Goal: Use online tool/utility: Use online tool/utility

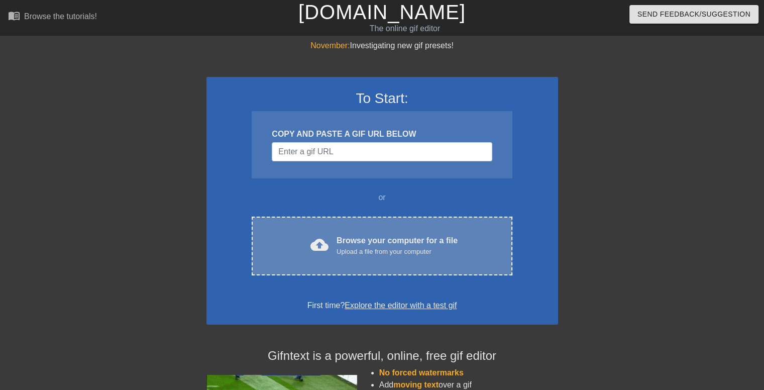
click at [369, 233] on div "cloud_upload Browse your computer for a file Upload a file from your computer C…" at bounding box center [382, 246] width 260 height 59
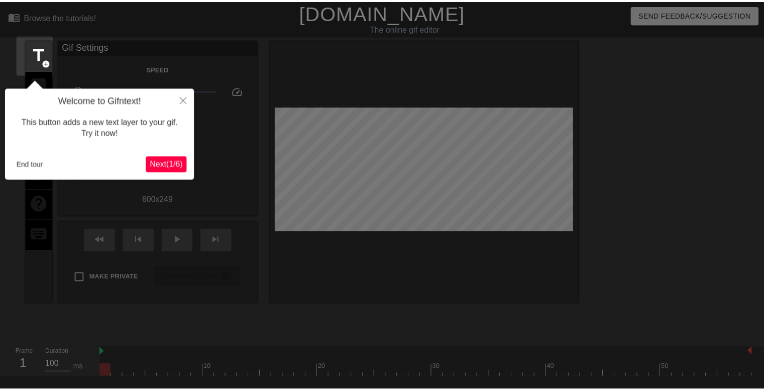
scroll to position [24, 0]
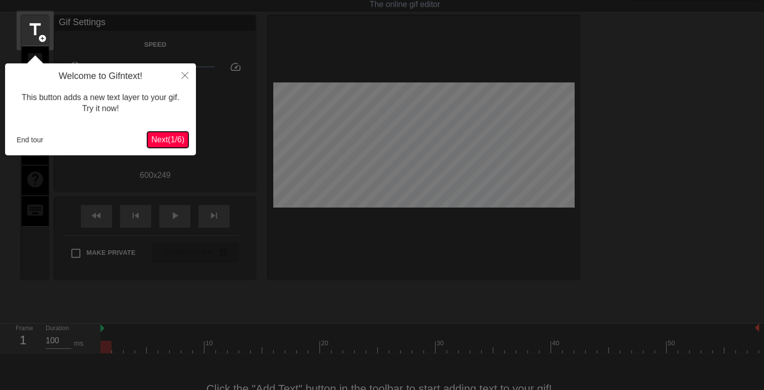
click at [165, 136] on span "Next ( 1 / 6 )" at bounding box center [167, 139] width 33 height 9
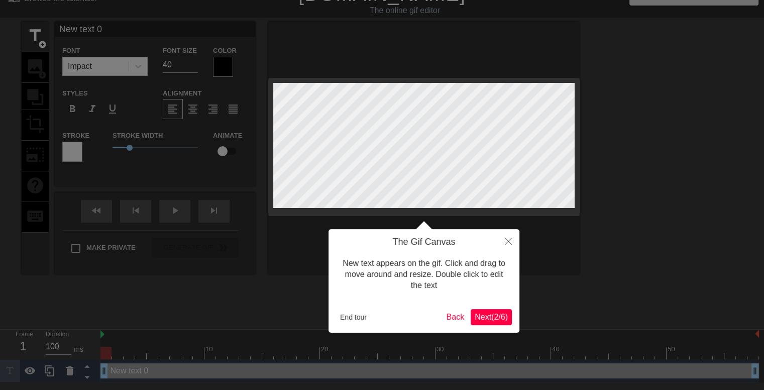
scroll to position [0, 0]
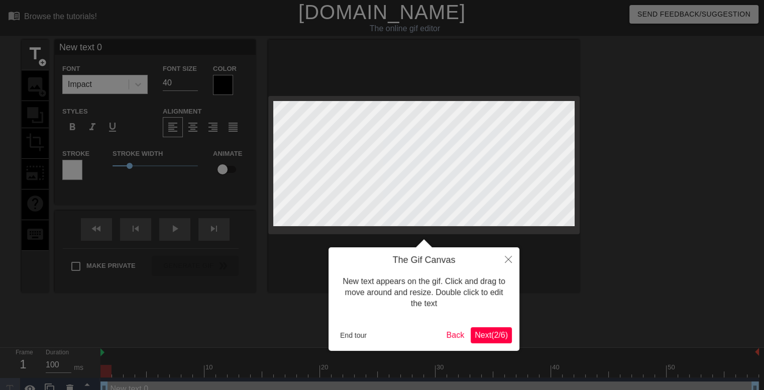
click at [492, 336] on span "Next ( 2 / 6 )" at bounding box center [491, 335] width 33 height 9
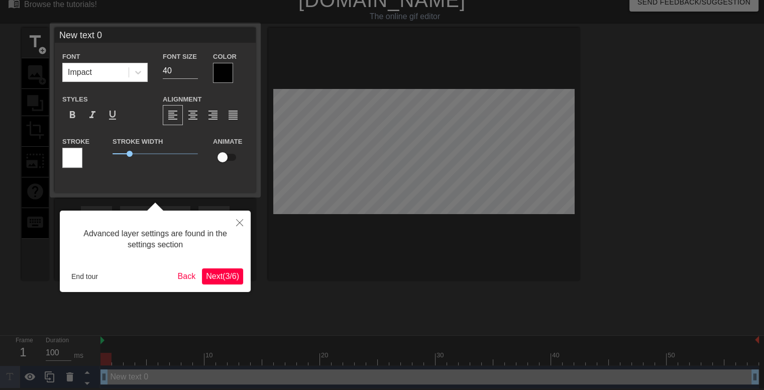
click at [228, 275] on span "Next ( 3 / 6 )" at bounding box center [222, 276] width 33 height 9
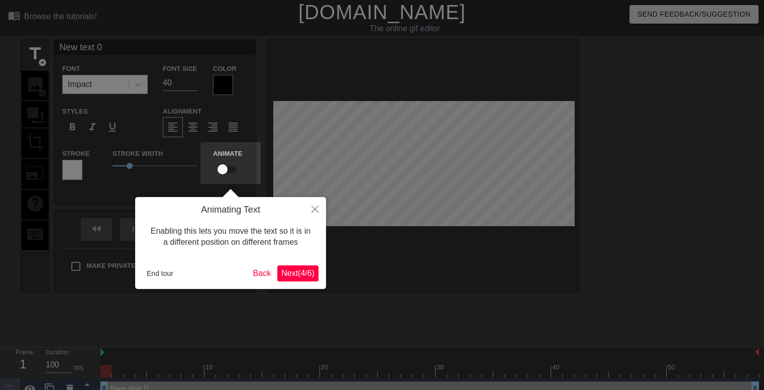
click at [299, 274] on span "Next ( 4 / 6 )" at bounding box center [297, 273] width 33 height 9
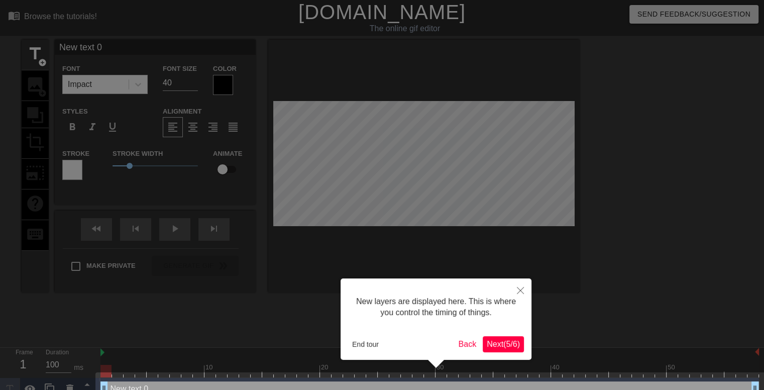
scroll to position [20, 0]
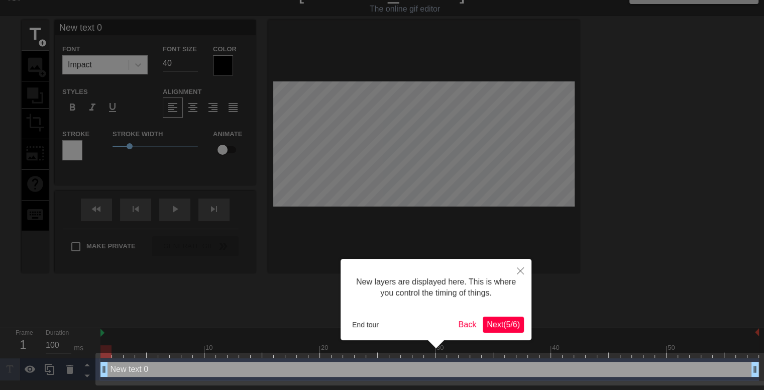
click at [511, 321] on span "Next ( 5 / 6 )" at bounding box center [503, 324] width 33 height 9
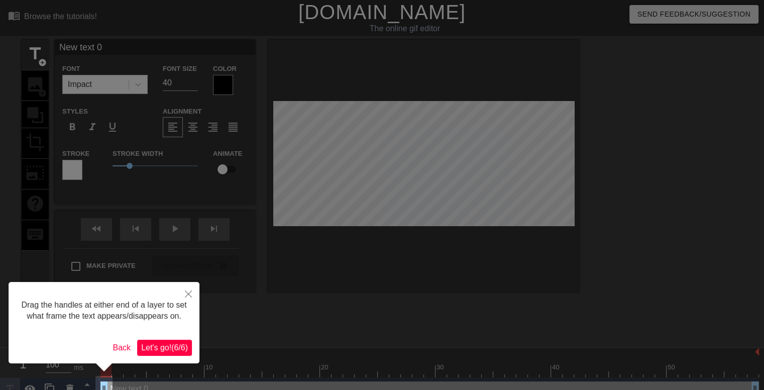
click at [171, 345] on span "Let's go! ( 6 / 6 )" at bounding box center [164, 347] width 47 height 9
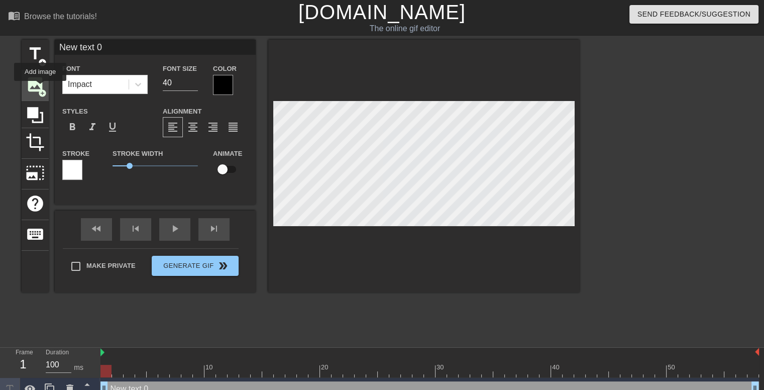
click at [40, 89] on span "add_circle" at bounding box center [42, 93] width 9 height 9
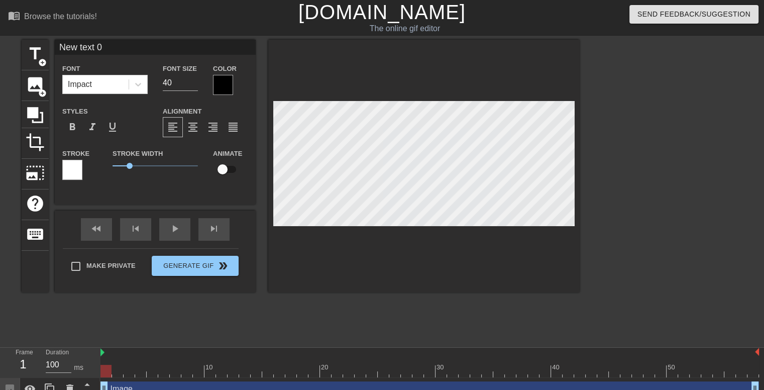
scroll to position [1, 1]
click at [36, 53] on span "title" at bounding box center [35, 53] width 19 height 19
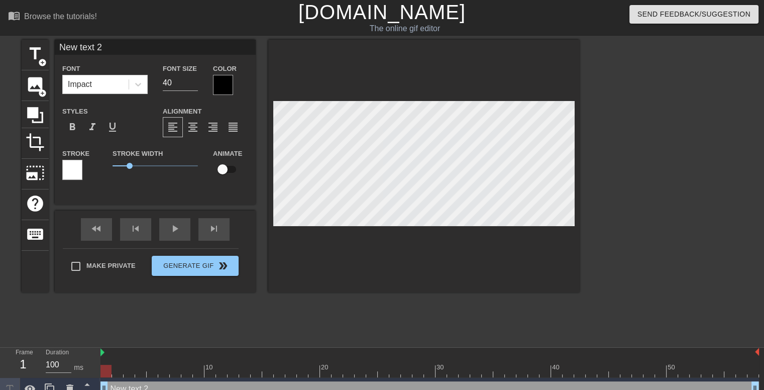
type input "New text 0"
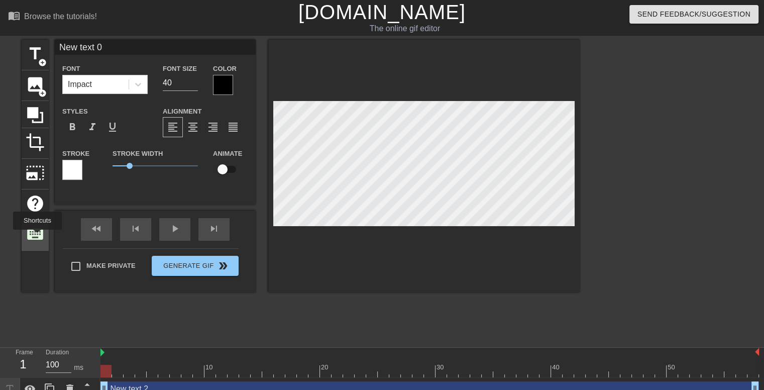
click at [37, 237] on span "keyboard" at bounding box center [35, 234] width 19 height 19
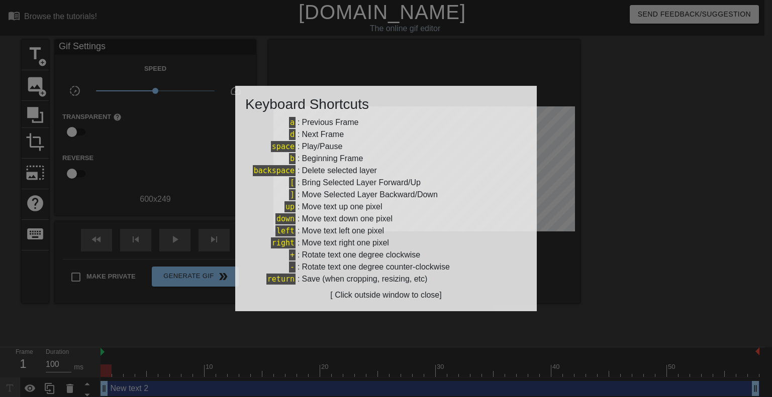
click at [350, 325] on div at bounding box center [386, 198] width 772 height 397
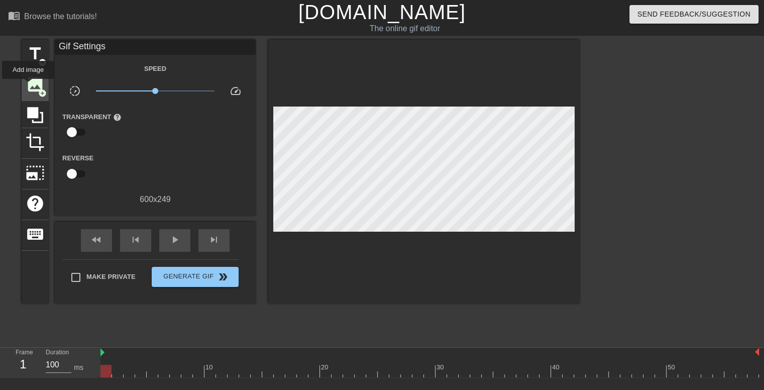
click at [28, 86] on span "image" at bounding box center [35, 84] width 19 height 19
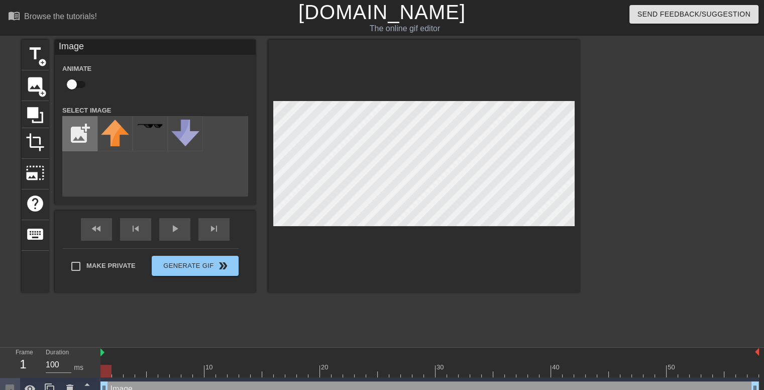
click at [76, 140] on input "file" at bounding box center [80, 134] width 34 height 34
type input "C:\fakepath\goo-is-the-strongest-lookism-cha.jpg"
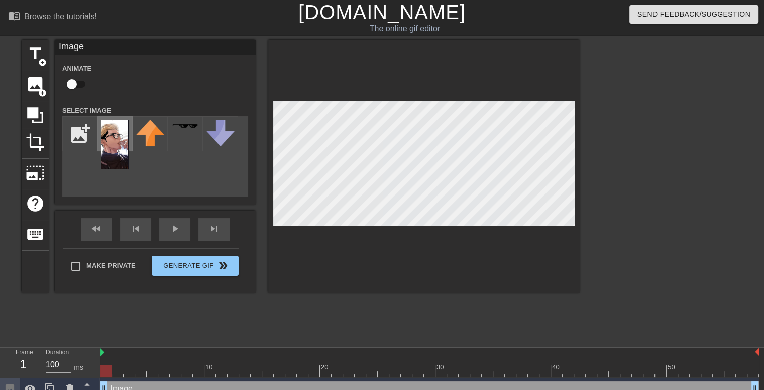
click at [120, 140] on img at bounding box center [115, 145] width 28 height 50
click at [386, 237] on div at bounding box center [424, 166] width 312 height 253
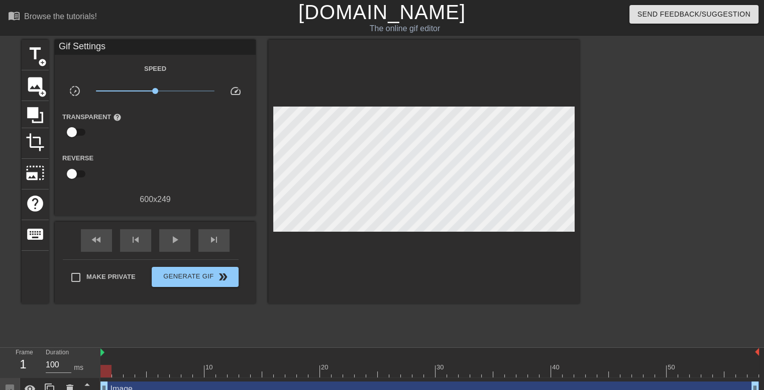
click at [628, 242] on div at bounding box center [667, 191] width 151 height 302
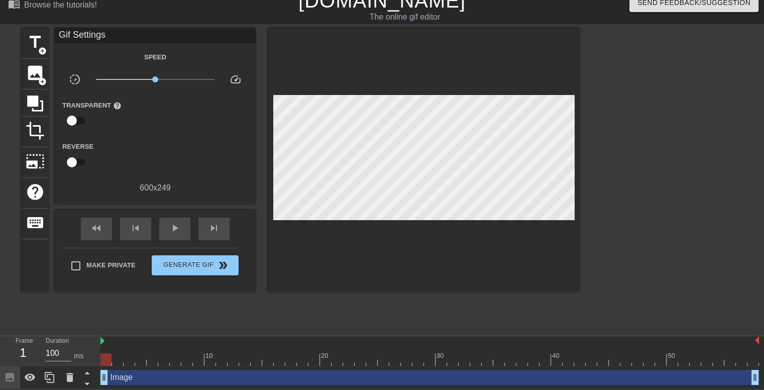
click at [105, 339] on div at bounding box center [430, 341] width 659 height 10
click at [37, 221] on span "keyboard" at bounding box center [35, 222] width 19 height 19
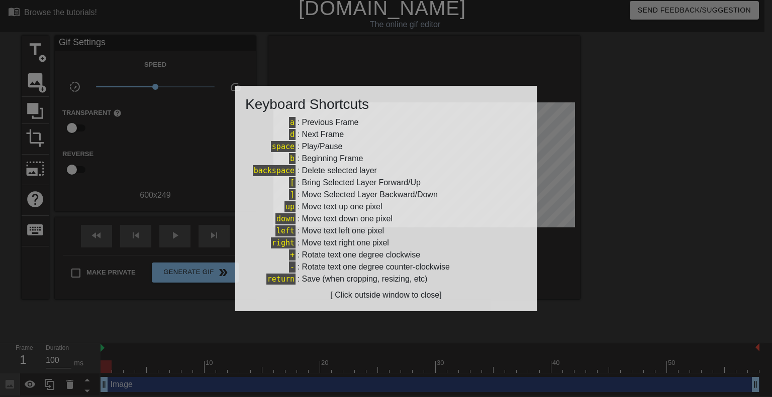
click at [37, 221] on div at bounding box center [386, 198] width 772 height 397
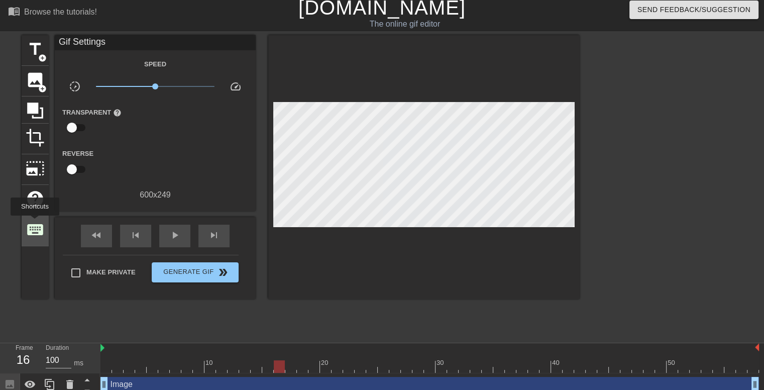
click at [35, 223] on span "keyboard" at bounding box center [35, 229] width 19 height 19
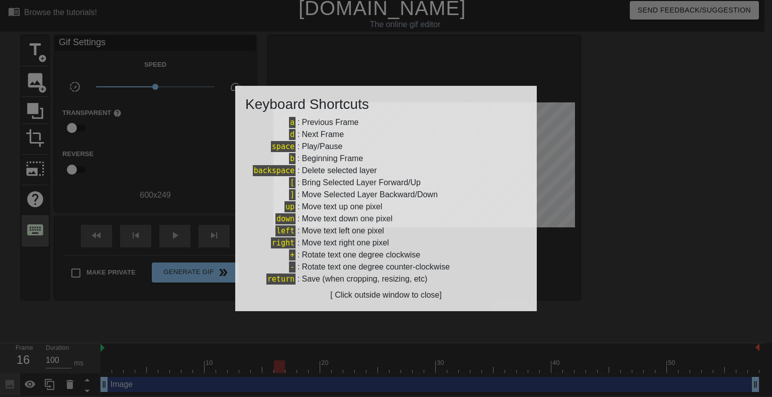
click at [35, 223] on div at bounding box center [386, 198] width 772 height 397
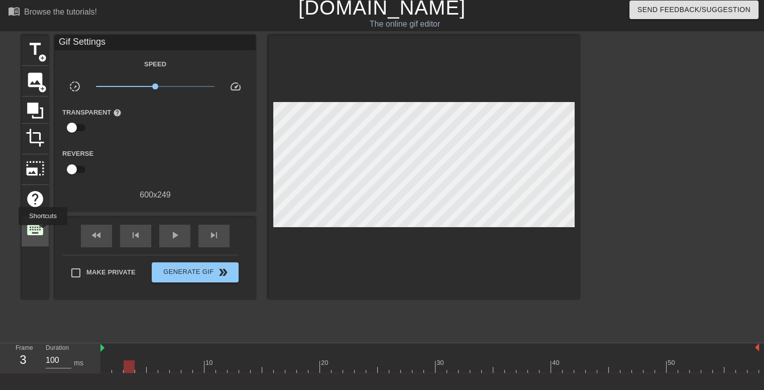
click at [41, 231] on span "keyboard" at bounding box center [35, 229] width 19 height 19
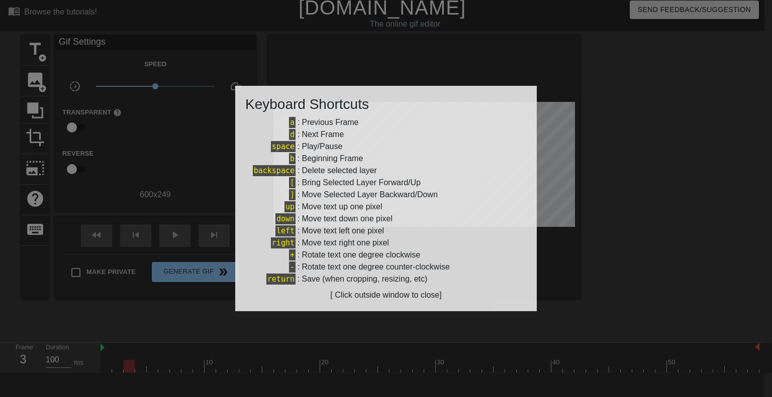
click at [356, 299] on div "[ Click outside window to close]" at bounding box center [385, 295] width 281 height 12
click at [337, 330] on div at bounding box center [386, 198] width 772 height 397
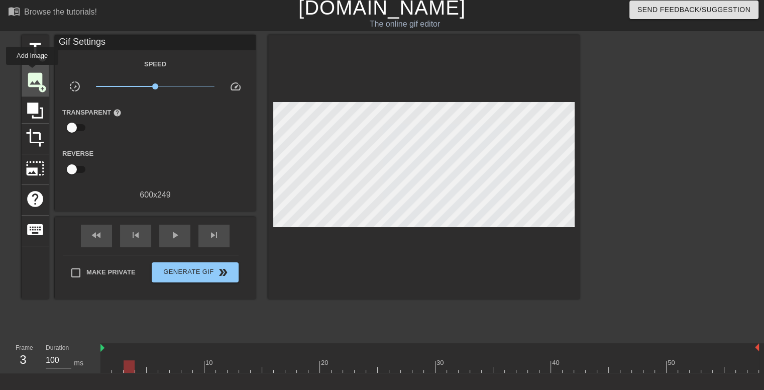
click at [32, 72] on span "image" at bounding box center [35, 79] width 19 height 19
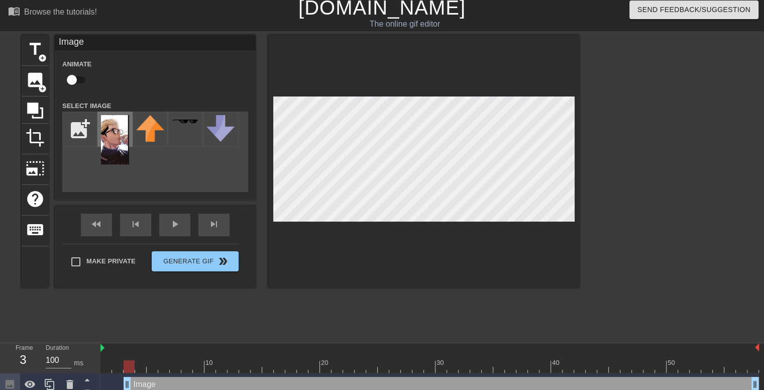
click at [118, 142] on img at bounding box center [115, 140] width 28 height 50
click at [363, 244] on div at bounding box center [424, 161] width 312 height 253
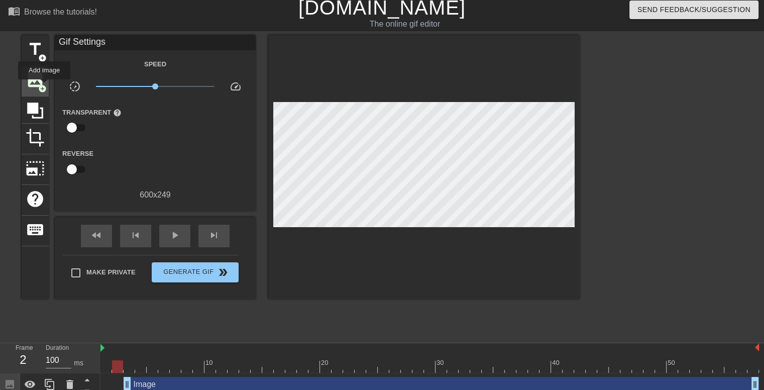
click at [44, 86] on span "add_circle" at bounding box center [42, 88] width 9 height 9
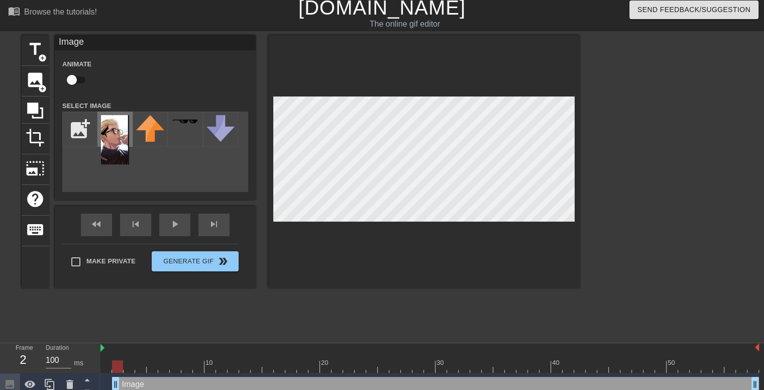
click at [112, 136] on img at bounding box center [115, 140] width 28 height 50
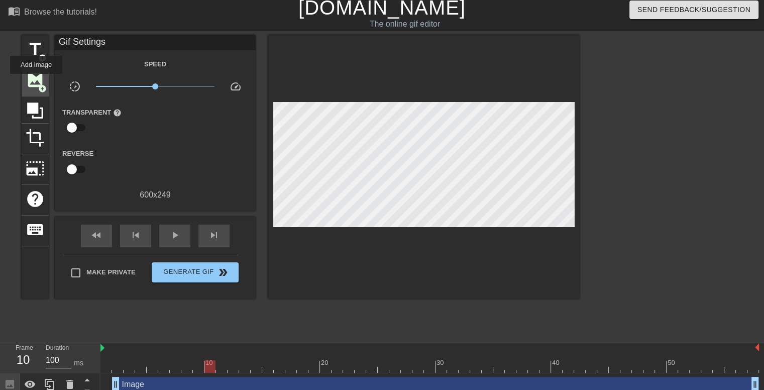
click at [36, 81] on span "image" at bounding box center [35, 79] width 19 height 19
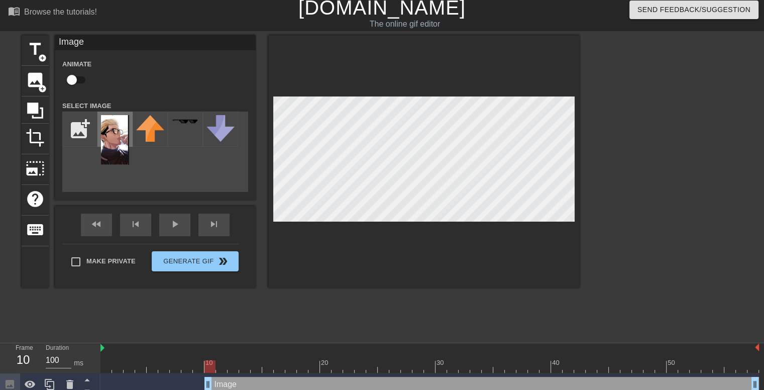
click at [105, 137] on img at bounding box center [115, 140] width 28 height 50
click at [427, 223] on div at bounding box center [424, 161] width 312 height 253
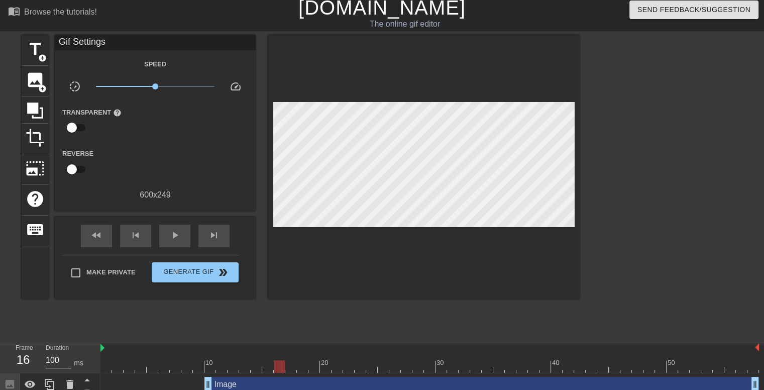
click at [238, 384] on div "Image drag_handle drag_handle" at bounding box center [482, 384] width 555 height 15
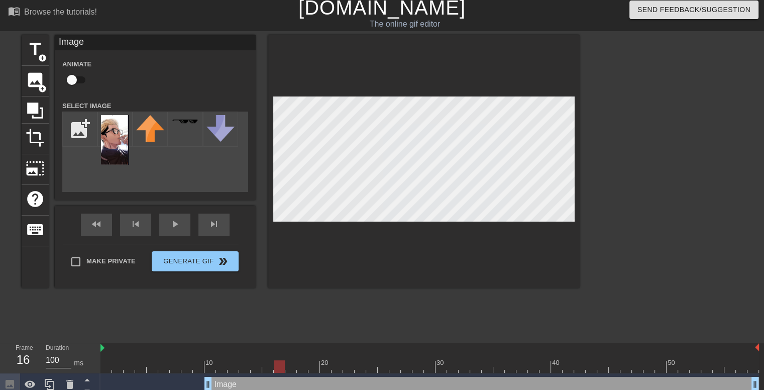
scroll to position [35, 0]
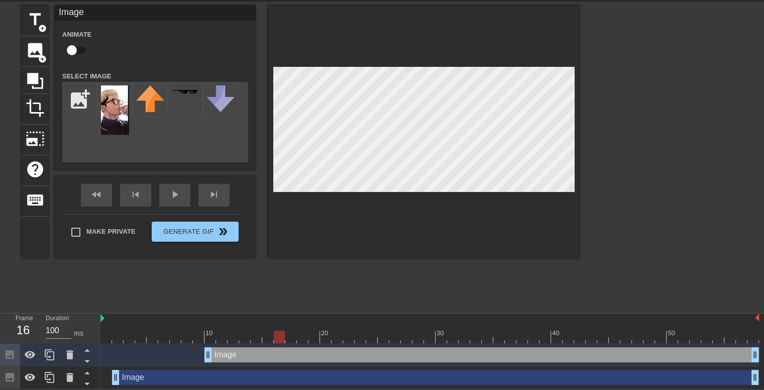
click at [718, 377] on div "Image drag_handle drag_handle" at bounding box center [435, 377] width 647 height 15
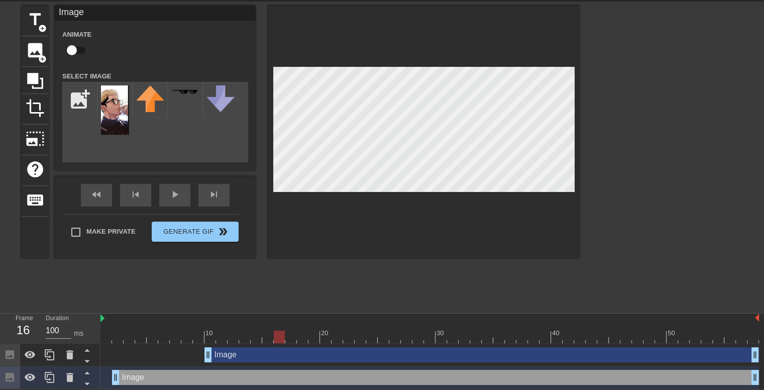
click at [118, 318] on div at bounding box center [430, 319] width 659 height 10
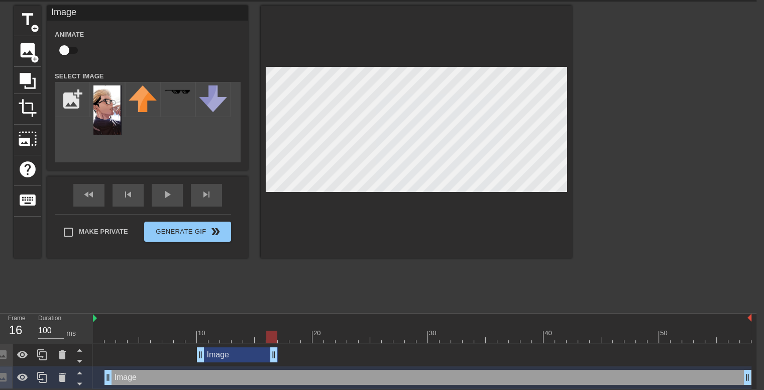
drag, startPoint x: 748, startPoint y: 356, endPoint x: 278, endPoint y: 357, distance: 469.8
click at [278, 357] on div "Image drag_handle drag_handle" at bounding box center [422, 354] width 659 height 15
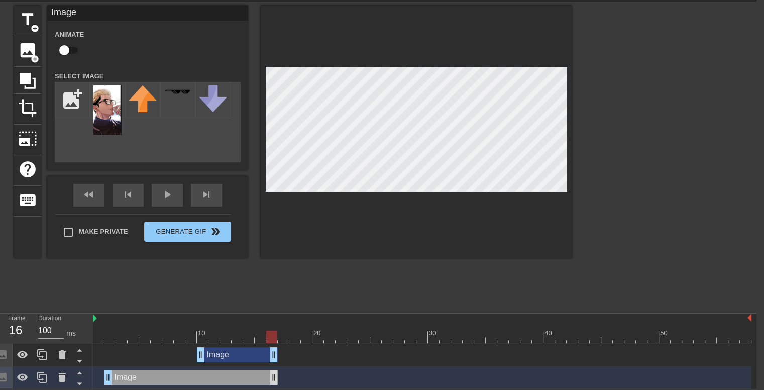
drag, startPoint x: 749, startPoint y: 377, endPoint x: 274, endPoint y: 379, distance: 474.4
click at [27, 48] on span "image" at bounding box center [27, 50] width 19 height 19
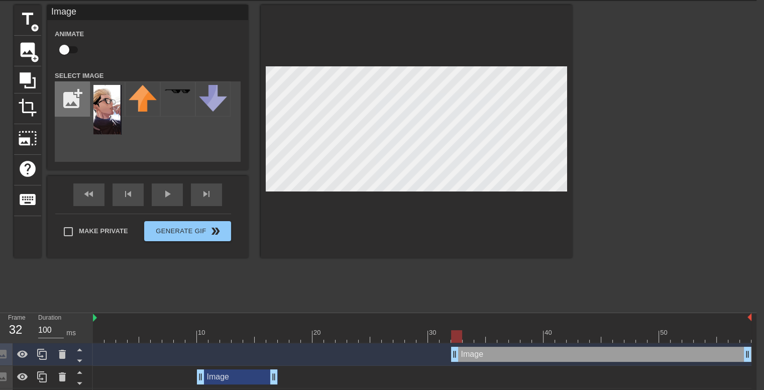
click at [71, 100] on input "file" at bounding box center [72, 99] width 34 height 34
type input "C:\fakepath\19d7ca82d2777dbb5448be39917cb76e.jpg"
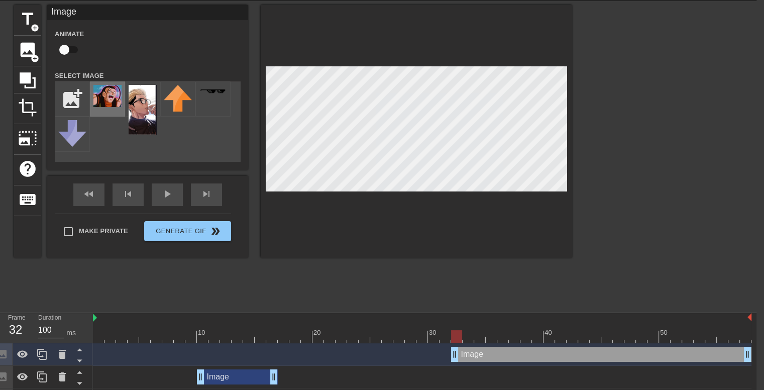
click at [109, 98] on img at bounding box center [107, 96] width 28 height 22
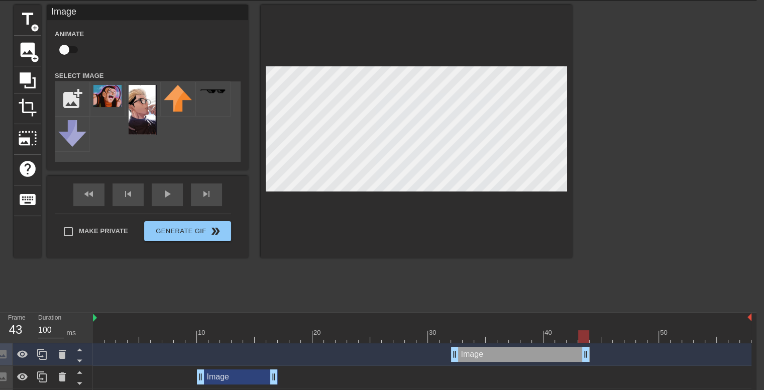
drag, startPoint x: 749, startPoint y: 354, endPoint x: 587, endPoint y: 352, distance: 161.3
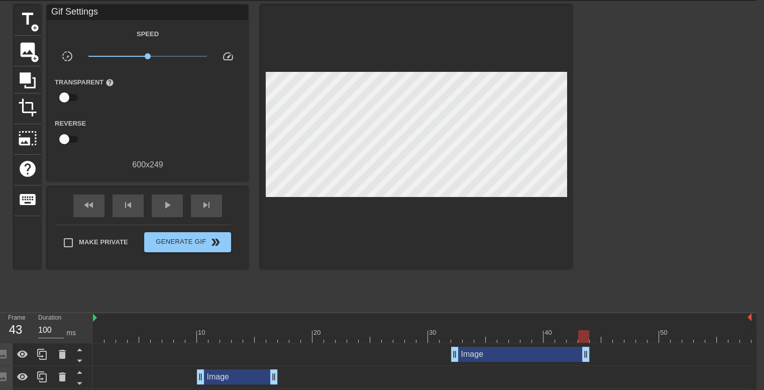
click at [574, 377] on div "Image drag_handle drag_handle" at bounding box center [422, 376] width 659 height 15
drag, startPoint x: 93, startPoint y: 317, endPoint x: 98, endPoint y: 318, distance: 5.6
drag, startPoint x: 92, startPoint y: 318, endPoint x: 101, endPoint y: 318, distance: 8.0
click at [101, 318] on div "10 20 30 40 50" at bounding box center [422, 328] width 659 height 30
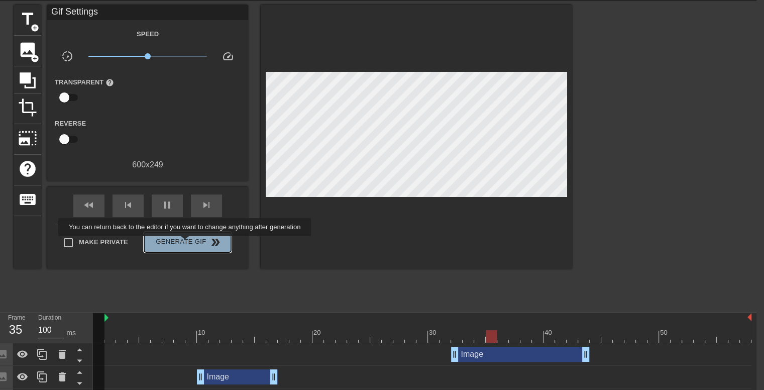
click at [186, 243] on span "Generate Gif double_arrow" at bounding box center [187, 242] width 79 height 12
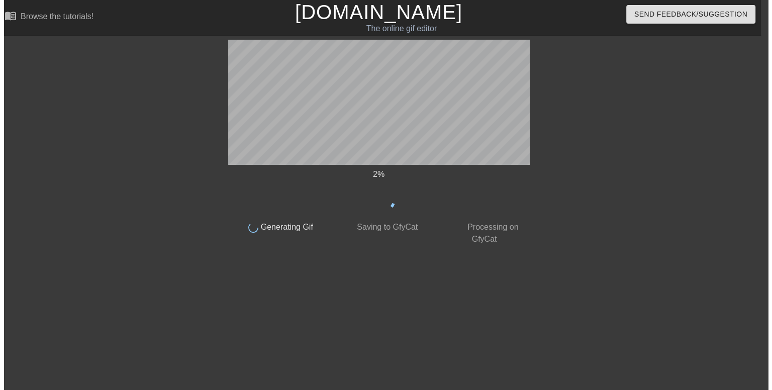
scroll to position [0, 8]
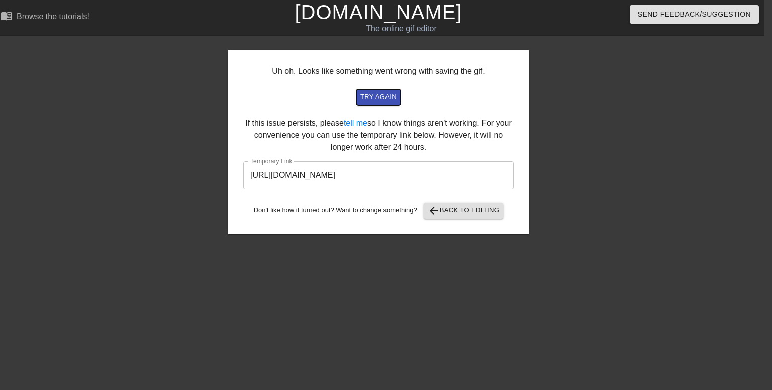
click at [386, 99] on span "try again" at bounding box center [378, 97] width 36 height 12
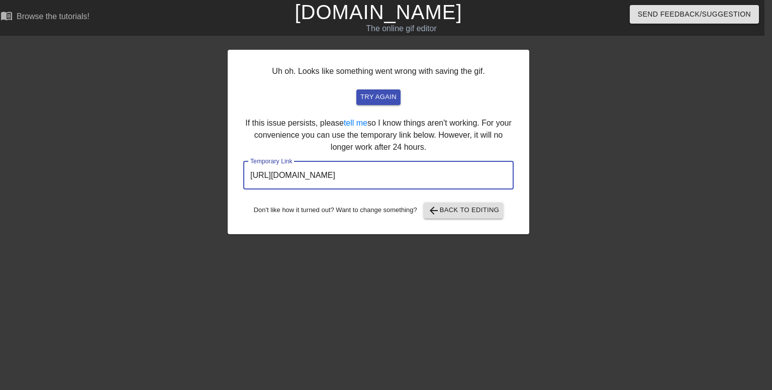
click at [428, 179] on input "[URL][DOMAIN_NAME]" at bounding box center [378, 175] width 270 height 28
click at [456, 178] on input "[URL][DOMAIN_NAME]" at bounding box center [378, 175] width 270 height 28
drag, startPoint x: 456, startPoint y: 178, endPoint x: 237, endPoint y: 171, distance: 219.2
click at [237, 171] on div "Uh oh. Looks like something went wrong with saving the gif. try again If this i…" at bounding box center [379, 142] width 302 height 184
